Goal: Task Accomplishment & Management: Manage account settings

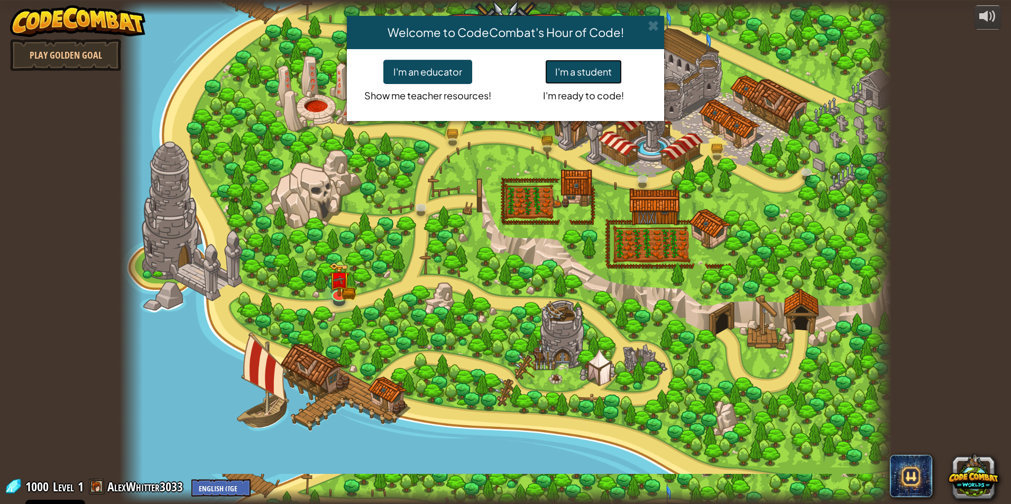
click at [550, 72] on button "I'm a student" at bounding box center [583, 72] width 77 height 24
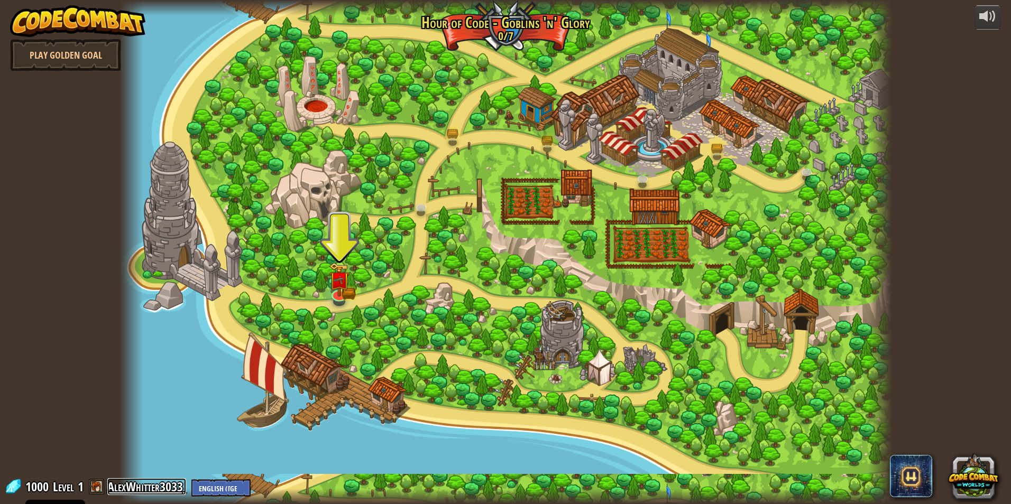
click at [142, 483] on link "AlexWhitter3033" at bounding box center [146, 486] width 79 height 17
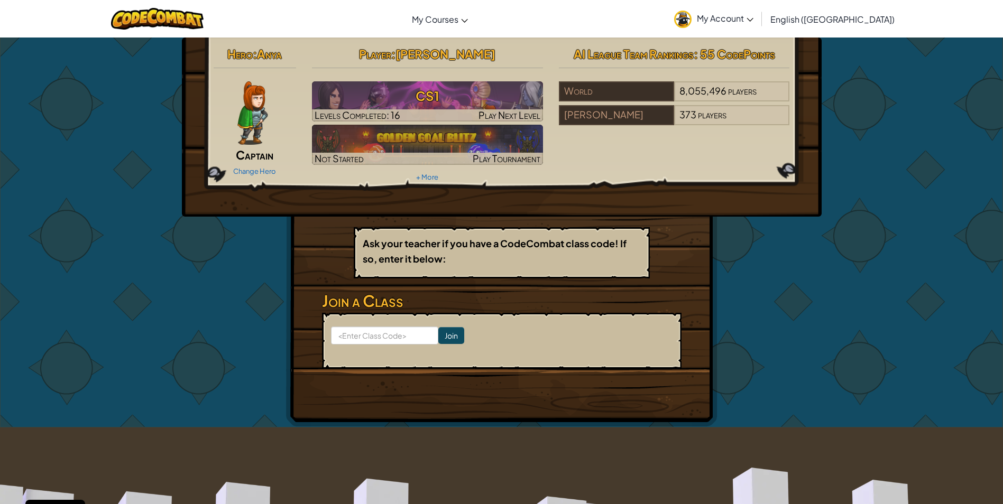
click at [753, 17] on span "My Account" at bounding box center [725, 18] width 57 height 11
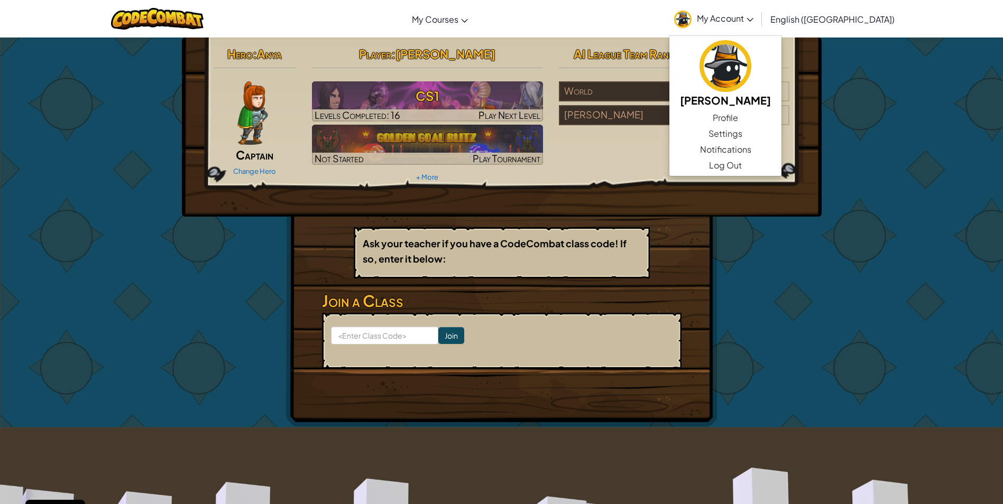
click at [782, 173] on ul "[PERSON_NAME] W Profile Settings Notifications Log Out" at bounding box center [725, 105] width 113 height 141
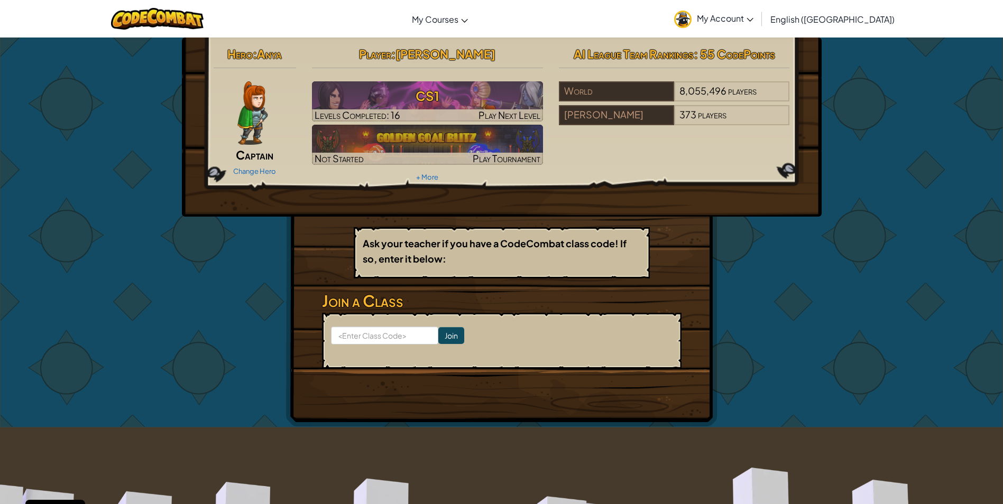
click at [759, 30] on link "My Account" at bounding box center [714, 18] width 90 height 33
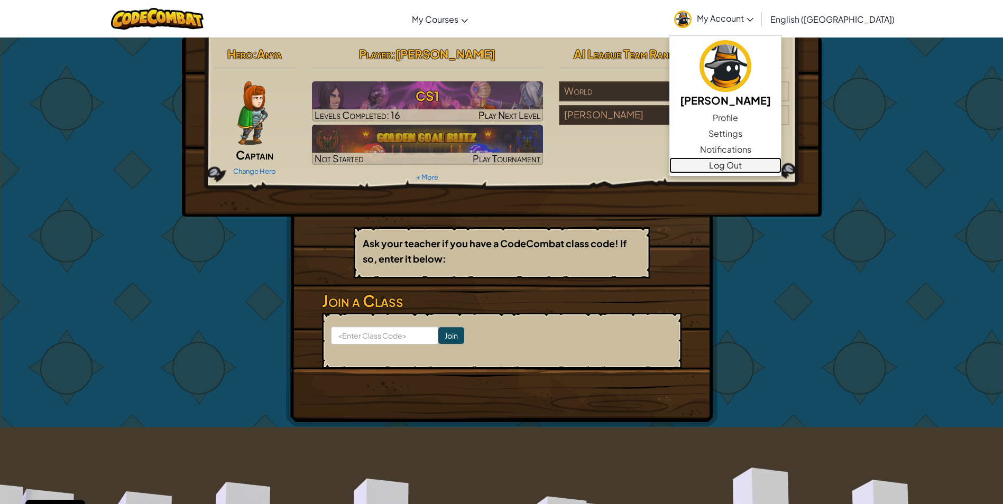
click at [781, 166] on link "Log Out" at bounding box center [725, 166] width 112 height 16
